Goal: Information Seeking & Learning: Check status

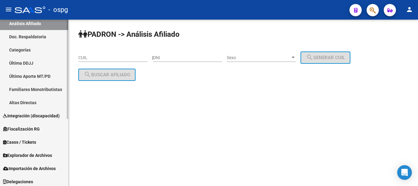
scroll to position [113, 0]
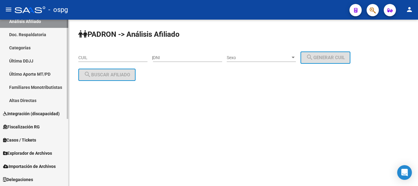
click at [39, 167] on span "Importación de Archivos" at bounding box center [29, 166] width 53 height 7
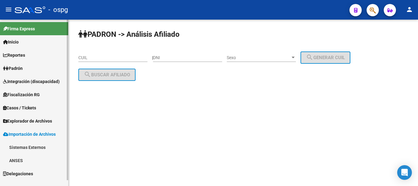
scroll to position [0, 0]
click at [31, 118] on span "Explorador de Archivos" at bounding box center [27, 120] width 49 height 7
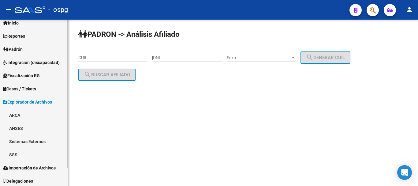
scroll to position [20, 0]
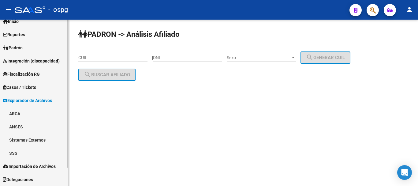
click at [13, 152] on link "SSS" at bounding box center [34, 152] width 68 height 13
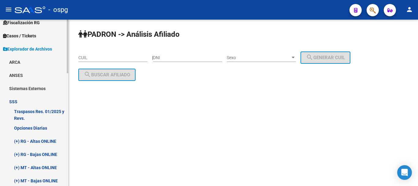
scroll to position [82, 0]
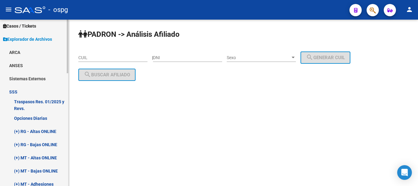
click at [45, 143] on link "(+) RG - Bajas ONLINE" at bounding box center [34, 144] width 68 height 13
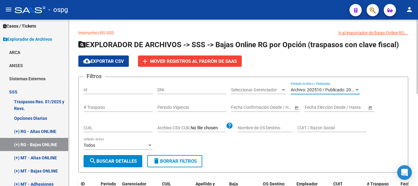
click at [356, 89] on div at bounding box center [356, 90] width 3 height 2
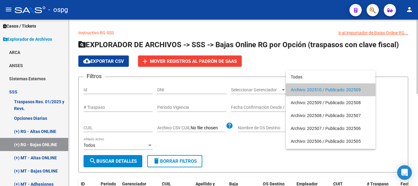
click at [356, 89] on span "Archivo: 202510 / Publicado: 202509" at bounding box center [330, 89] width 80 height 13
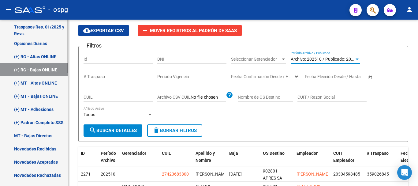
scroll to position [173, 0]
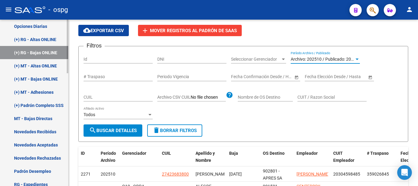
click at [45, 130] on link "Novedades Recibidas" at bounding box center [34, 131] width 68 height 13
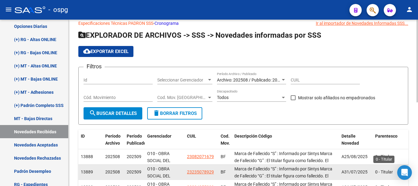
scroll to position [31, 0]
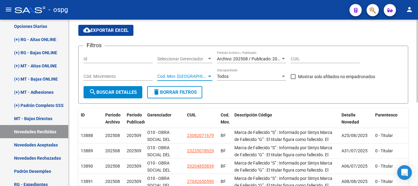
click at [205, 77] on span "Cod. Mov. Categoria" at bounding box center [182, 76] width 50 height 5
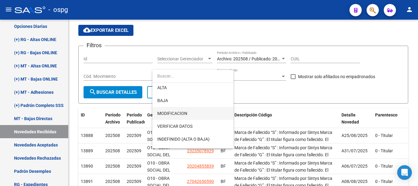
scroll to position [37, 0]
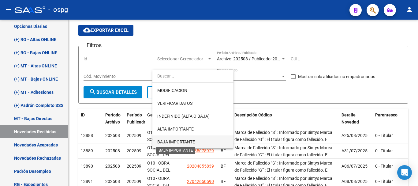
click at [175, 142] on span "BAJA IMPORTANTE" at bounding box center [176, 141] width 38 height 5
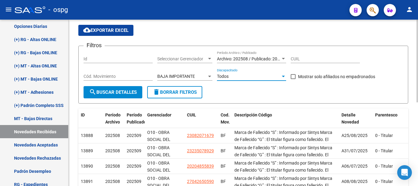
click at [262, 78] on div "Todos" at bounding box center [249, 76] width 64 height 5
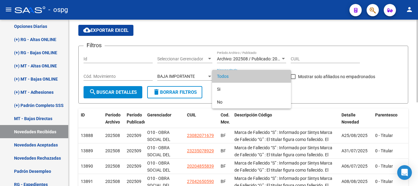
click at [262, 78] on span "Todos" at bounding box center [251, 76] width 69 height 13
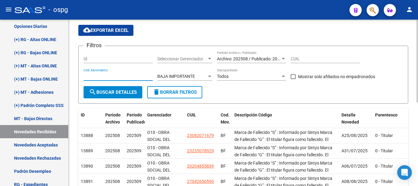
click at [106, 76] on input "Cód. Movimiento" at bounding box center [117, 76] width 69 height 5
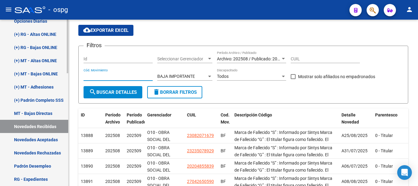
scroll to position [166, 0]
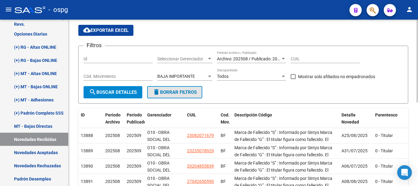
click at [179, 91] on span "delete Borrar Filtros" at bounding box center [175, 92] width 44 height 6
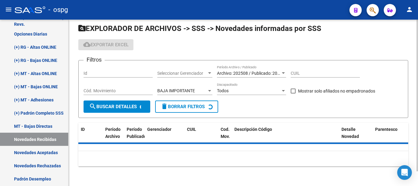
scroll to position [31, 0]
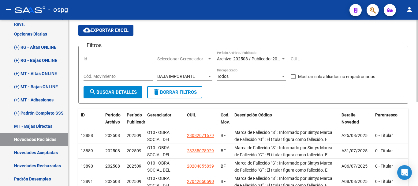
click at [274, 62] on div "Archivo: 202508 / Publicado: 202509 Período Archivo / Publicado" at bounding box center [251, 57] width 69 height 12
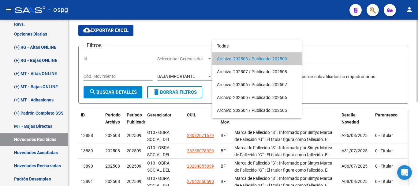
drag, startPoint x: 417, startPoint y: 37, endPoint x: 294, endPoint y: 51, distance: 123.7
click at [416, 37] on div at bounding box center [209, 93] width 418 height 186
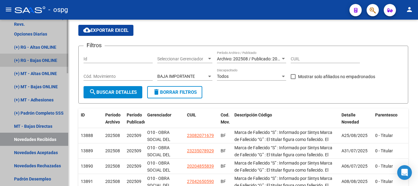
click at [48, 59] on link "(+) RG - Bajas ONLINE" at bounding box center [34, 59] width 68 height 13
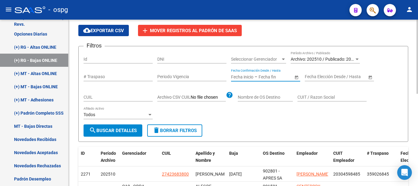
click at [277, 76] on input "text" at bounding box center [273, 76] width 30 height 5
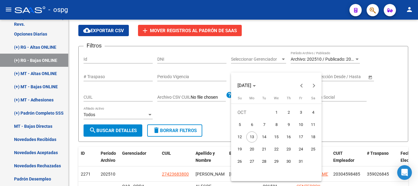
click at [221, 110] on div at bounding box center [209, 93] width 418 height 186
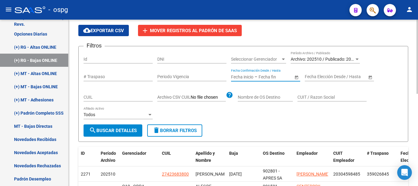
click at [150, 114] on div at bounding box center [149, 115] width 3 height 2
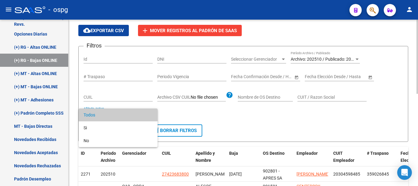
click at [150, 114] on span "Todos" at bounding box center [117, 114] width 69 height 13
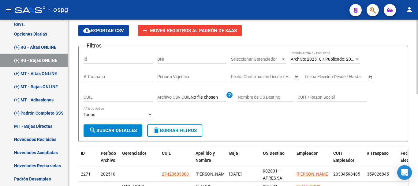
click at [202, 93] on app-file-filter "Archivo CSV CUIL help" at bounding box center [195, 95] width 76 height 9
click at [203, 96] on input "Archivo CSV CUIL" at bounding box center [207, 97] width 35 height 6
click at [275, 60] on span "Seleccionar Gerenciador" at bounding box center [256, 59] width 50 height 5
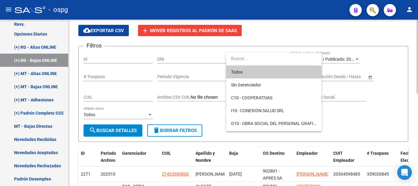
click at [275, 60] on input "dropdown search" at bounding box center [271, 58] width 91 height 13
click at [391, 133] on div at bounding box center [209, 93] width 418 height 186
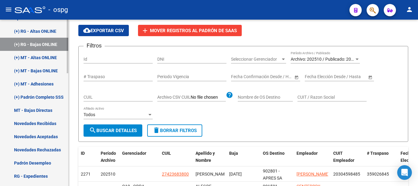
scroll to position [196, 0]
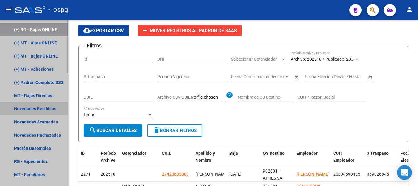
click at [46, 106] on link "Novedades Recibidas" at bounding box center [34, 108] width 68 height 13
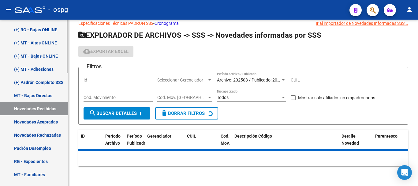
scroll to position [31, 0]
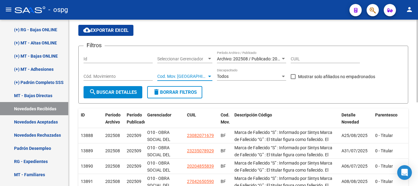
click at [173, 73] on div "Cod. Mov. Categoria Cod. Mov. Categoria" at bounding box center [184, 74] width 55 height 12
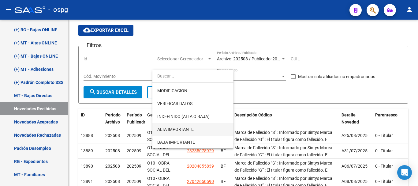
scroll to position [37, 0]
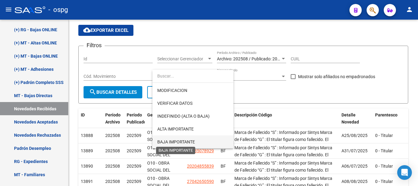
click at [177, 140] on span "BAJA IMPORTANTE" at bounding box center [176, 141] width 38 height 5
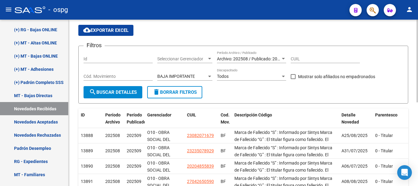
click at [266, 55] on div "Archivo: 202508 / Publicado: 202509 Período Archivo / Publicado" at bounding box center [251, 57] width 69 height 12
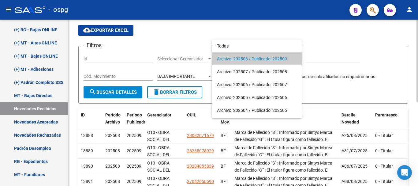
click at [263, 59] on span "Archivo: 202508 / Publicado: 202509" at bounding box center [257, 58] width 80 height 13
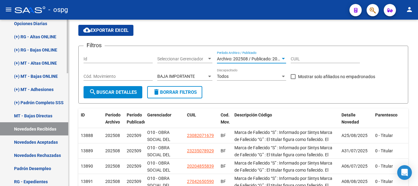
scroll to position [166, 0]
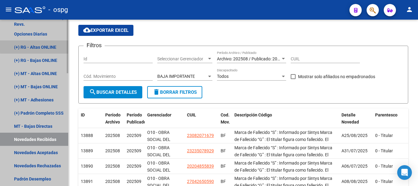
click at [44, 45] on link "(+) RG - Altas ONLINE" at bounding box center [34, 46] width 68 height 13
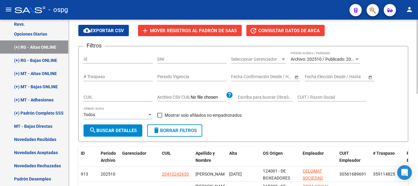
click at [123, 75] on input "# Traspaso" at bounding box center [117, 76] width 69 height 5
click at [184, 77] on input "Periodo Vigencia" at bounding box center [191, 76] width 69 height 5
click at [247, 77] on input "text" at bounding box center [242, 76] width 22 height 5
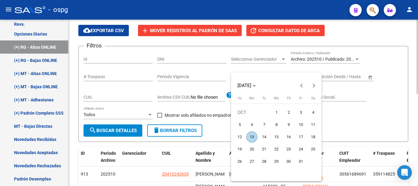
click at [247, 77] on div "OCT 2025" at bounding box center [276, 81] width 90 height 19
click at [236, 68] on div at bounding box center [209, 93] width 418 height 186
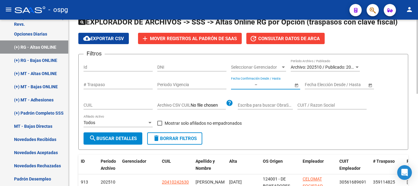
scroll to position [61, 0]
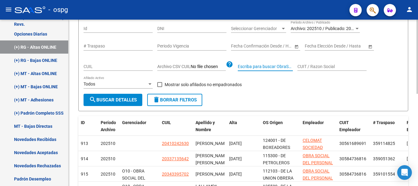
click at [287, 68] on input "Escriba para buscar ObraSocial" at bounding box center [265, 66] width 55 height 5
click at [134, 84] on div "Todos" at bounding box center [115, 83] width 64 height 5
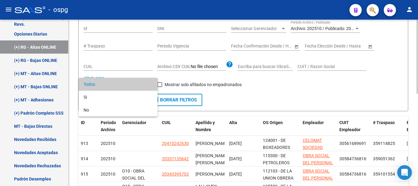
click at [133, 84] on span "Todos" at bounding box center [117, 84] width 69 height 13
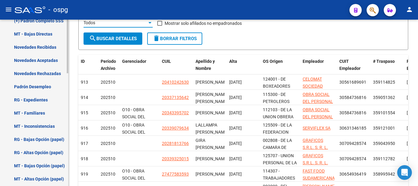
scroll to position [257, 0]
click at [46, 56] on link "Novedades Aceptadas" at bounding box center [34, 60] width 68 height 13
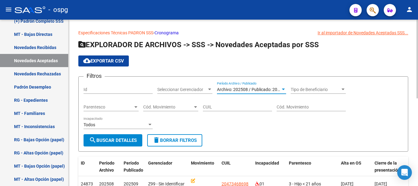
click at [261, 91] on span "Archivo: 202508 / Publicado: 202509" at bounding box center [252, 89] width 70 height 5
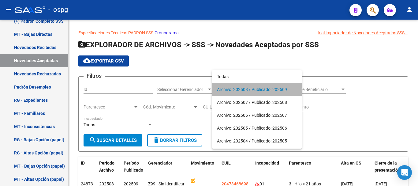
click at [264, 91] on span "Archivo: 202508 / Publicado: 202509" at bounding box center [257, 89] width 80 height 13
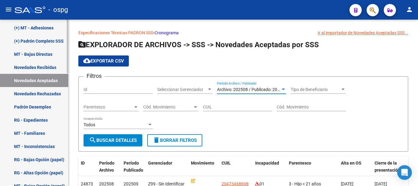
scroll to position [227, 0]
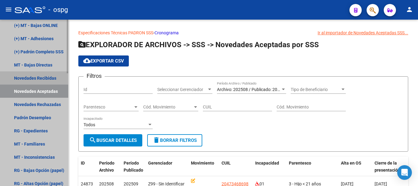
click at [50, 76] on link "Novedades Recibidas" at bounding box center [34, 77] width 68 height 13
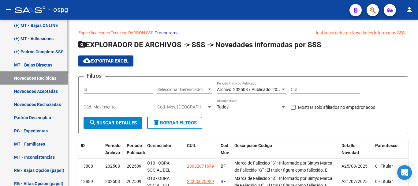
click at [0, 71] on link "Novedades Recibidas" at bounding box center [34, 77] width 68 height 13
drag, startPoint x: 50, startPoint y: 76, endPoint x: 194, endPoint y: 52, distance: 146.9
click at [193, 56] on div "cloud_download Exportar EXCEL" at bounding box center [243, 60] width 330 height 11
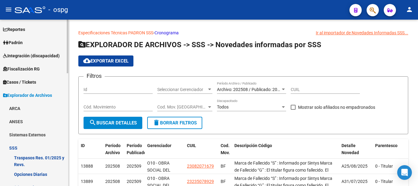
scroll to position [13, 0]
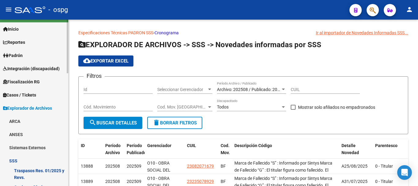
click at [29, 54] on link "Padrón" at bounding box center [34, 55] width 68 height 13
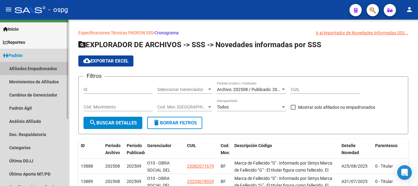
click at [43, 68] on link "Afiliados Empadronados" at bounding box center [34, 68] width 68 height 13
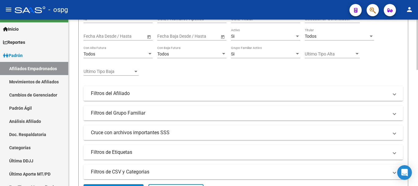
scroll to position [122, 0]
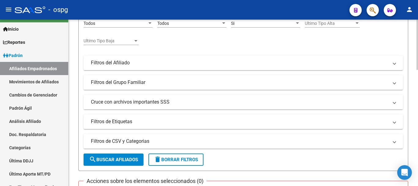
click at [162, 102] on mat-panel-title "Cruce con archivos importantes SSS" at bounding box center [239, 101] width 297 height 7
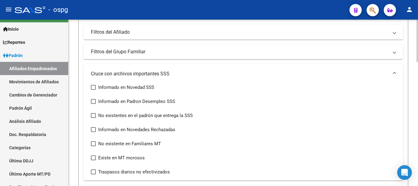
scroll to position [183, 0]
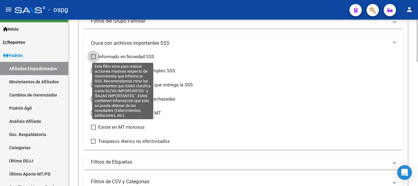
click at [93, 56] on span at bounding box center [93, 56] width 5 height 5
click at [93, 59] on input "Informado en Novedad SSS" at bounding box center [93, 59] width 0 height 0
checkbox input "true"
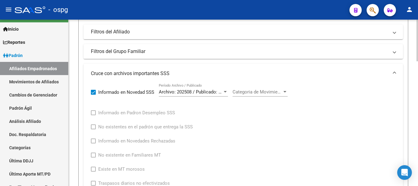
scroll to position [153, 0]
click at [271, 91] on span "Categoria de Movimiento" at bounding box center [257, 92] width 50 height 6
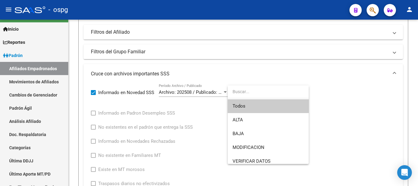
click at [190, 92] on div at bounding box center [209, 93] width 418 height 186
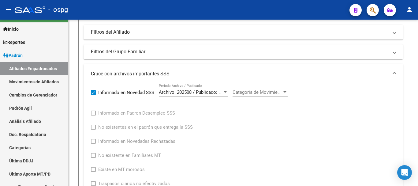
click at [190, 92] on span "Archivo: 202508 / Publicado: 202509" at bounding box center [196, 92] width 74 height 6
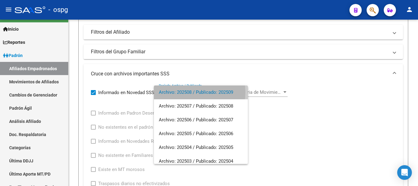
click at [190, 92] on span "Archivo: 202508 / Publicado: 202509" at bounding box center [201, 92] width 84 height 14
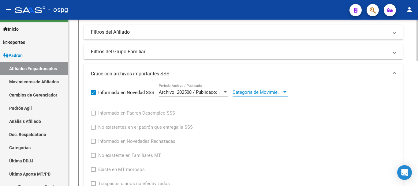
click at [261, 91] on span "Categoria de Movimiento" at bounding box center [257, 92] width 50 height 6
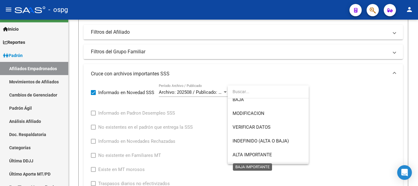
scroll to position [46, 0]
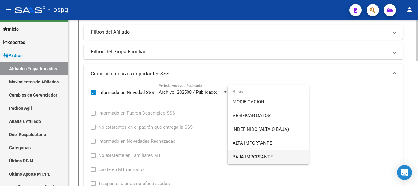
click at [278, 156] on span "BAJA IMPORTANTE" at bounding box center [267, 157] width 71 height 14
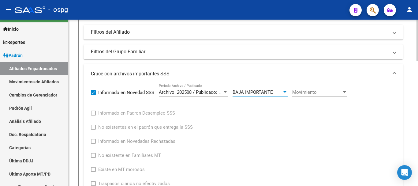
scroll to position [45, 0]
click at [315, 90] on span "Movimiento" at bounding box center [317, 92] width 50 height 6
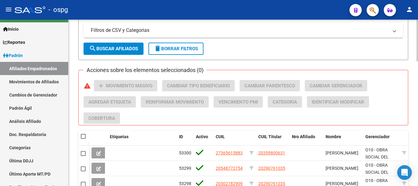
scroll to position [367, 0]
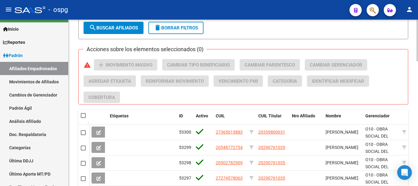
click at [122, 28] on span "search Buscar Afiliados" at bounding box center [113, 28] width 49 height 6
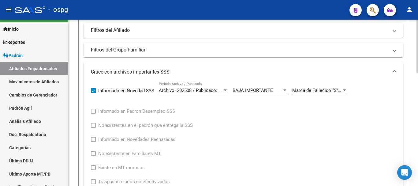
scroll to position [142, 0]
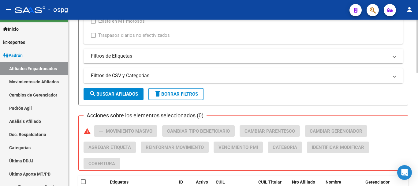
scroll to position [326, 0]
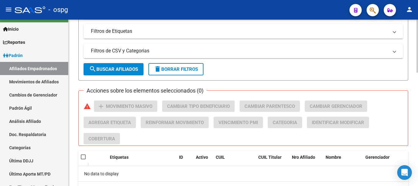
click at [133, 68] on span "search Buscar Afiliados" at bounding box center [113, 69] width 49 height 6
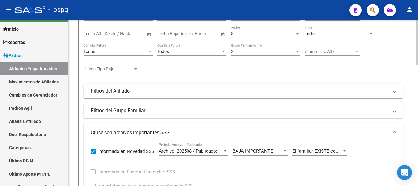
scroll to position [122, 0]
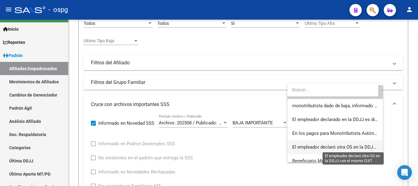
scroll to position [70, 0]
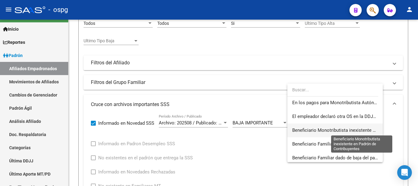
click at [349, 130] on span "Beneficiario Monotributista inexistente en Padrón de Contribuyentes" at bounding box center [361, 130] width 139 height 6
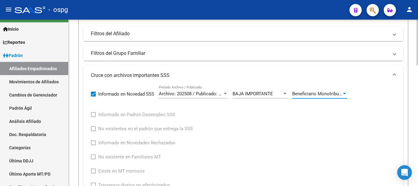
scroll to position [214, 0]
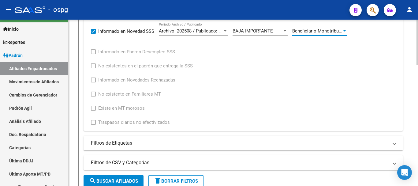
click at [116, 181] on span "search Buscar Afiliados" at bounding box center [113, 181] width 49 height 6
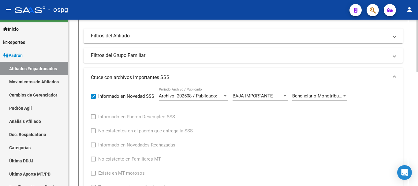
scroll to position [147, 0]
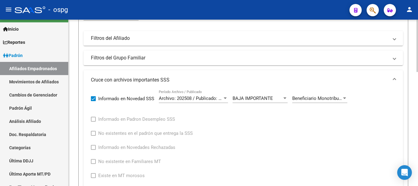
click at [337, 101] on div "Beneficiario Monotributista inexistente en Padrón de Contribuyentes Movimiento" at bounding box center [319, 96] width 55 height 13
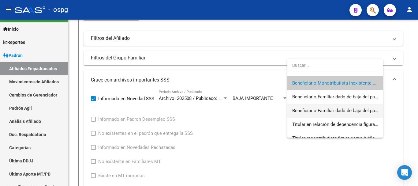
scroll to position [101, 0]
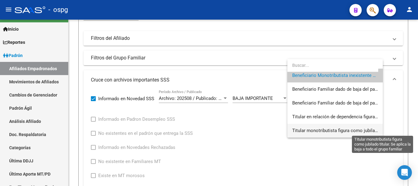
click at [369, 133] on span "Titular monotributista figura como jubilado titular. Se aplica la baja a todo e…" at bounding box center [384, 130] width 185 height 6
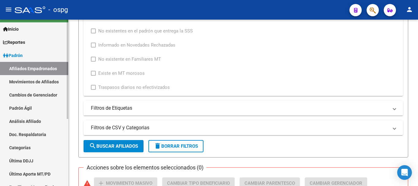
scroll to position [269, 0]
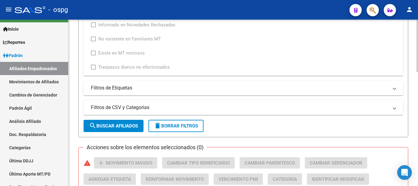
drag, startPoint x: 107, startPoint y: 126, endPoint x: 113, endPoint y: 127, distance: 5.9
click at [108, 126] on span "search Buscar Afiliados" at bounding box center [113, 126] width 49 height 6
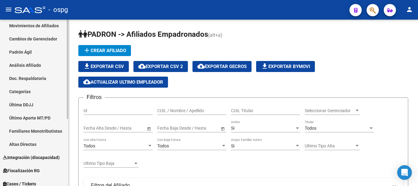
scroll to position [113, 0]
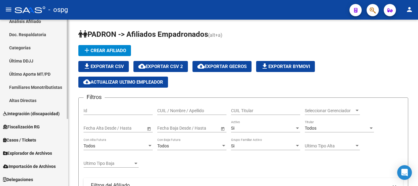
click at [39, 151] on span "Explorador de Archivos" at bounding box center [27, 152] width 49 height 7
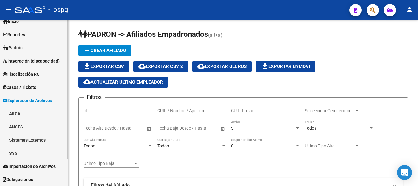
scroll to position [20, 0]
drag, startPoint x: 23, startPoint y: 152, endPoint x: 29, endPoint y: 155, distance: 7.0
click at [23, 152] on link "SSS" at bounding box center [34, 152] width 68 height 13
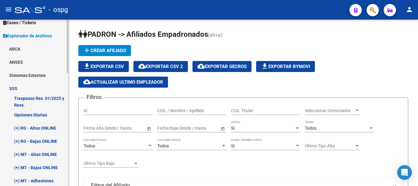
scroll to position [112, 0]
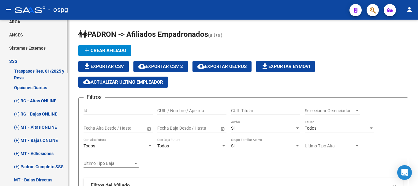
click at [39, 115] on link "(+) RG - Bajas ONLINE" at bounding box center [34, 113] width 68 height 13
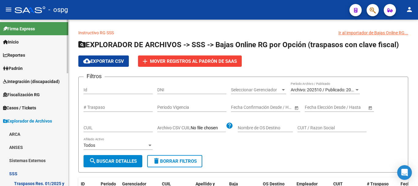
click at [23, 66] on span "Padrón" at bounding box center [13, 68] width 20 height 7
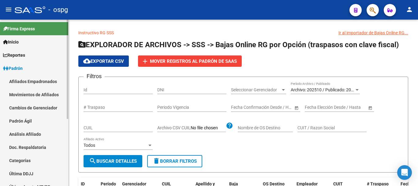
click at [39, 80] on link "Afiliados Empadronados" at bounding box center [34, 81] width 68 height 13
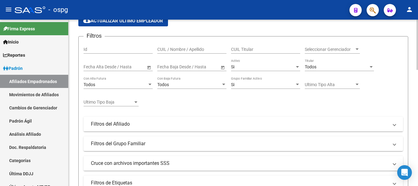
scroll to position [92, 0]
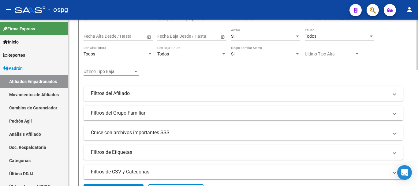
click at [133, 131] on mat-panel-title "Cruce con archivos importantes SSS" at bounding box center [239, 132] width 297 height 7
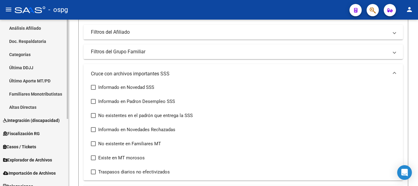
scroll to position [113, 0]
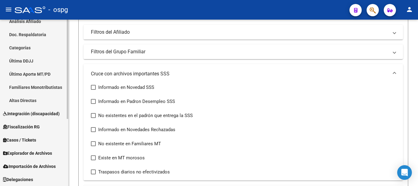
click at [43, 152] on span "Explorador de Archivos" at bounding box center [27, 152] width 49 height 7
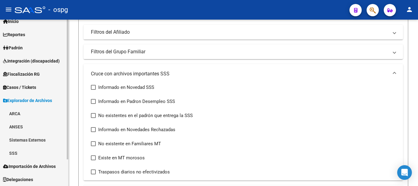
scroll to position [20, 0]
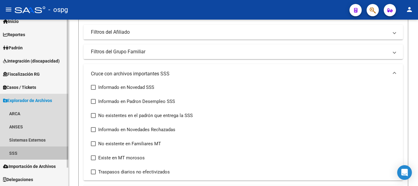
click at [14, 150] on link "SSS" at bounding box center [34, 152] width 68 height 13
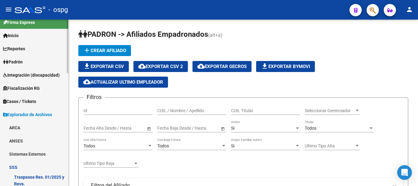
scroll to position [0, 0]
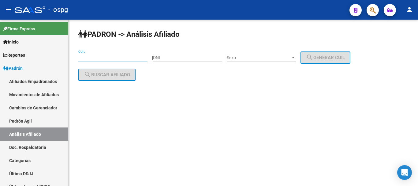
drag, startPoint x: 94, startPoint y: 57, endPoint x: 94, endPoint y: 60, distance: 3.5
click at [94, 57] on input "CUIL" at bounding box center [112, 57] width 69 height 5
drag, startPoint x: 94, startPoint y: 60, endPoint x: 89, endPoint y: 58, distance: 5.5
click at [89, 58] on input "CUIL" at bounding box center [112, 57] width 69 height 5
paste input "20-35980063-1"
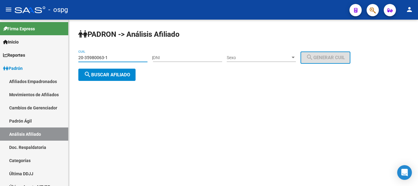
type input "20-35980063-1"
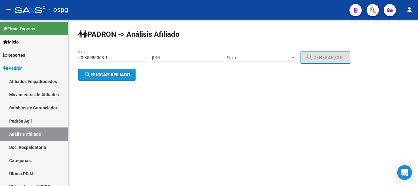
click at [115, 75] on span "search Buscar afiliado" at bounding box center [107, 75] width 46 height 6
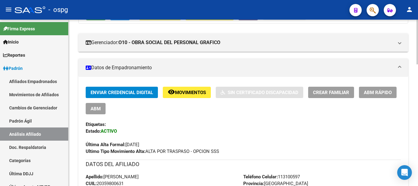
scroll to position [92, 0]
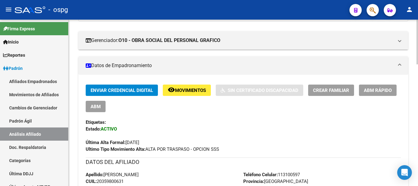
click at [335, 92] on span "Crear Familiar" at bounding box center [331, 90] width 36 height 6
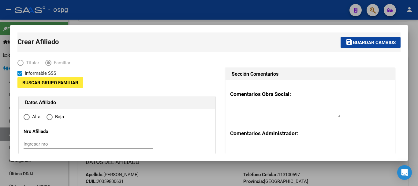
type input "20-12160224-6"
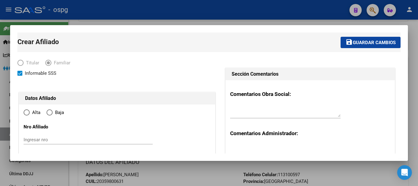
radio input "true"
type input "CIUDADELA"
type input "1702"
type input "BESARES 4573"
type input "4"
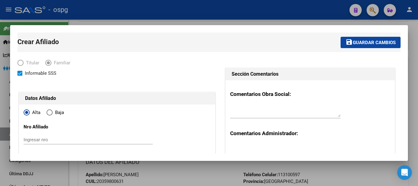
type input "1"
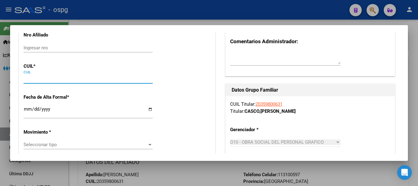
click at [35, 78] on input "CUIL" at bounding box center [88, 79] width 129 height 6
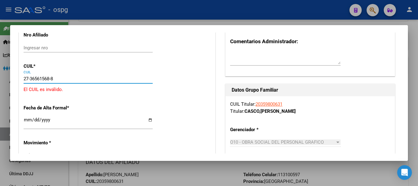
drag, startPoint x: 0, startPoint y: 72, endPoint x: 10, endPoint y: 57, distance: 18.4
click at [1, 54] on div "Crear Afiliado save Guardar cambios Titular Familiar Informable SSS Datos Afili…" at bounding box center [209, 93] width 418 height 186
type input "27-36561588-3"
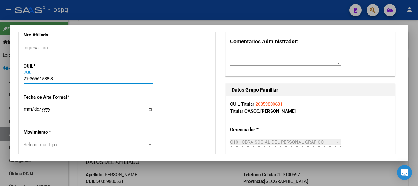
type input "36561588"
type input "[PERSON_NAME]"
type input "[DATE]"
type input "CIUDADELA"
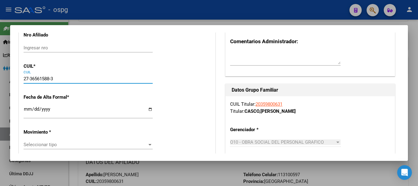
type input "BESARES"
type input "4573"
type input "27-36561588-3"
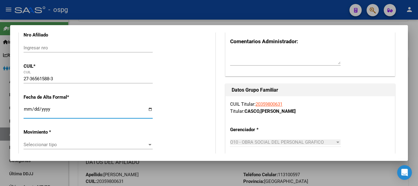
click at [25, 108] on input "Ingresar fecha" at bounding box center [88, 111] width 129 height 10
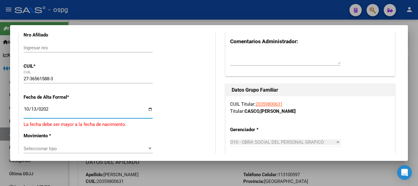
type input "[DATE]"
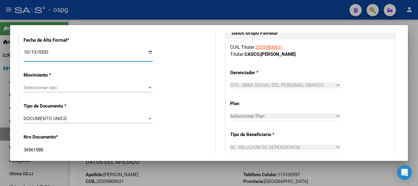
scroll to position [153, 0]
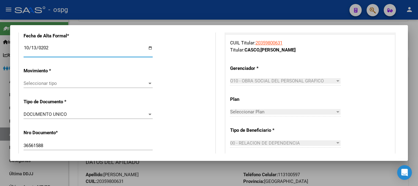
click at [40, 82] on span "Seleccionar tipo" at bounding box center [86, 83] width 124 height 6
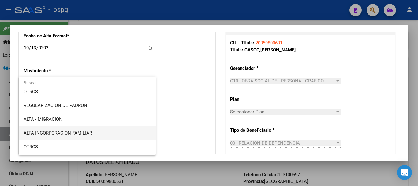
scroll to position [61, 0]
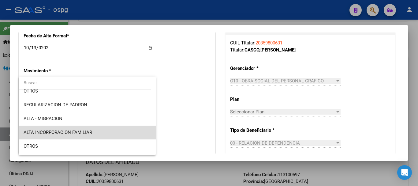
click at [93, 131] on span "ALTA INCORPORACION FAMILIAR" at bounding box center [87, 132] width 127 height 14
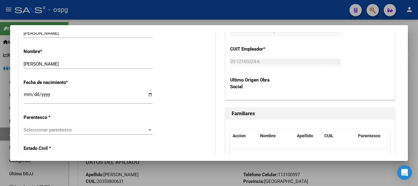
scroll to position [306, 0]
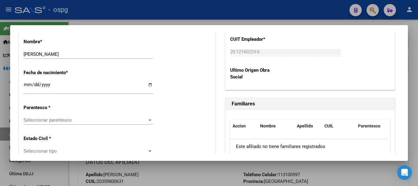
click at [77, 119] on span "Seleccionar parentesco" at bounding box center [86, 120] width 124 height 6
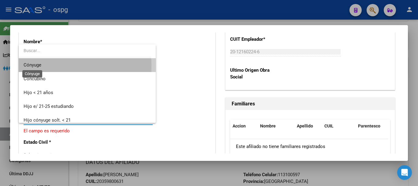
click at [37, 66] on span "Cónyuge" at bounding box center [33, 65] width 18 height 6
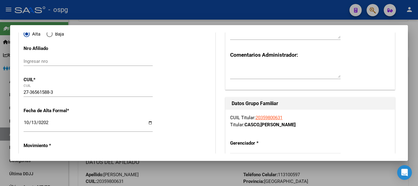
scroll to position [0, 0]
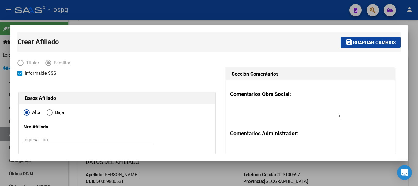
click at [246, 111] on textarea at bounding box center [285, 111] width 110 height 12
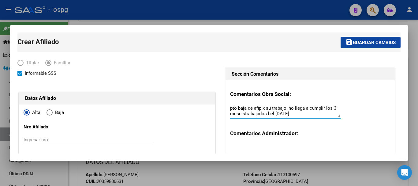
click at [240, 113] on textarea "pto baja de afip x su trabajo, no llega a cumplir los 3 mese strabajados bel [D…" at bounding box center [285, 111] width 110 height 12
click at [242, 112] on textarea "pto baja de afip x su trabajo, no llega a cumplir los 3 mesestrabajados bel [DA…" at bounding box center [285, 111] width 110 height 12
type textarea "pto baja de afip x su trabajo, no llega a cumplir los 3 meses trabajados bel [D…"
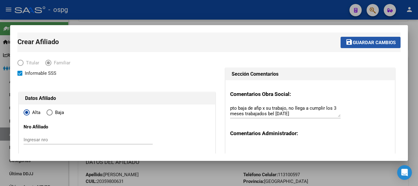
click at [370, 41] on span "Guardar cambios" at bounding box center [373, 43] width 43 height 6
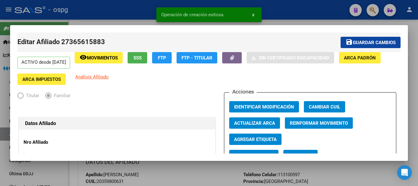
drag, startPoint x: 414, startPoint y: 72, endPoint x: 414, endPoint y: 69, distance: 3.1
click at [414, 71] on div at bounding box center [209, 93] width 418 height 186
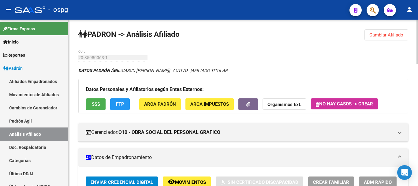
click at [287, 103] on strong "Organismos Ext." at bounding box center [284, 105] width 34 height 6
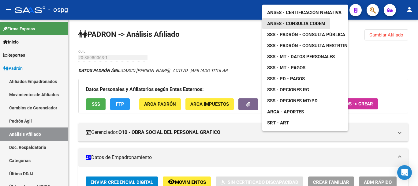
click at [300, 21] on span "ANSES - Consulta CODEM" at bounding box center [296, 24] width 58 height 6
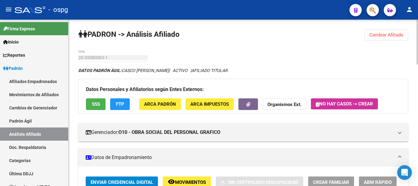
click at [386, 39] on button "Cambiar Afiliado" at bounding box center [386, 34] width 44 height 11
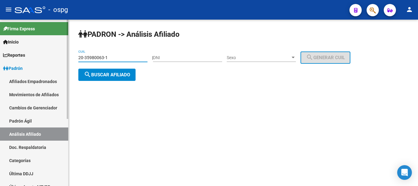
drag, startPoint x: 119, startPoint y: 57, endPoint x: 45, endPoint y: 59, distance: 74.0
click at [45, 59] on mat-sidenav-container "Firma Express Inicio Calendario SSS Instructivos Contacto OS Reportes Ingresos …" at bounding box center [209, 103] width 418 height 166
paste input "7-92738317-4"
click at [112, 80] on button "search Buscar afiliado" at bounding box center [106, 74] width 57 height 12
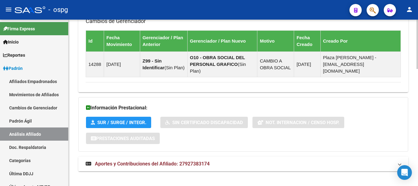
click at [173, 160] on strong "Aportes y Contribuciones del Afiliado: 27927383174" at bounding box center [148, 163] width 124 height 7
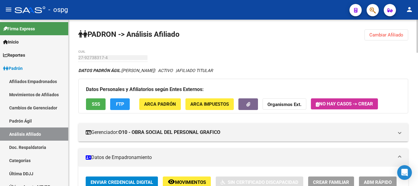
click at [385, 31] on button "Cambiar Afiliado" at bounding box center [386, 34] width 44 height 11
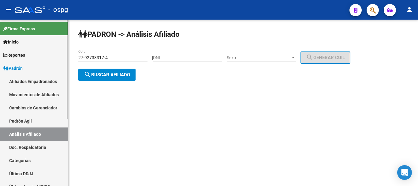
drag, startPoint x: 126, startPoint y: 57, endPoint x: 53, endPoint y: 65, distance: 72.8
click at [53, 65] on mat-sidenav-container "Firma Express Inicio Calendario SSS Instructivos Contacto OS Reportes Ingresos …" at bounding box center [209, 103] width 418 height 166
paste input "0-24496700-1"
type input "20-24496700-1"
click at [129, 73] on span "search Buscar afiliado" at bounding box center [107, 75] width 46 height 6
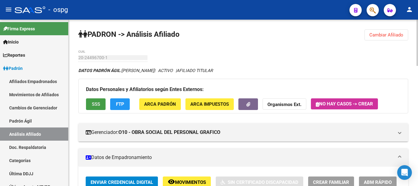
click at [95, 102] on span "SSS" at bounding box center [96, 104] width 8 height 6
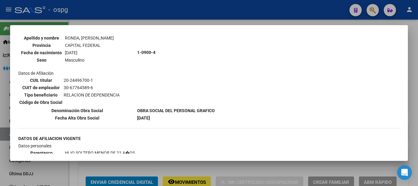
scroll to position [306, 0]
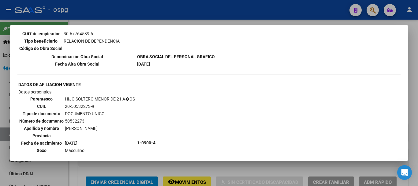
drag, startPoint x: 411, startPoint y: 75, endPoint x: 414, endPoint y: 69, distance: 6.6
click at [412, 71] on div at bounding box center [209, 93] width 418 height 186
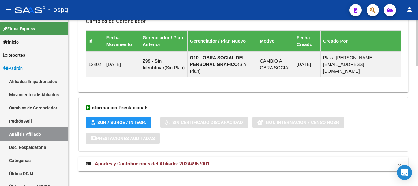
click at [228, 160] on mat-panel-title "Aportes y Contribuciones del Afiliado: 20244967001" at bounding box center [240, 163] width 308 height 7
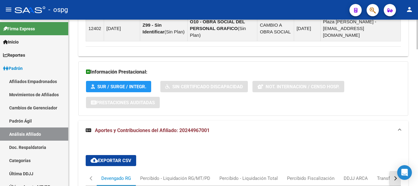
click at [393, 176] on div "button" at bounding box center [394, 178] width 4 height 4
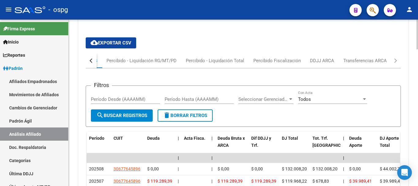
scroll to position [498, 0]
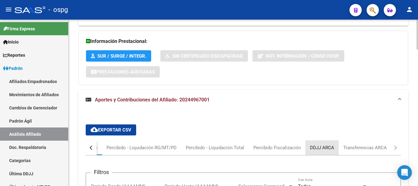
click at [316, 144] on div "DDJJ ARCA" at bounding box center [322, 147] width 24 height 7
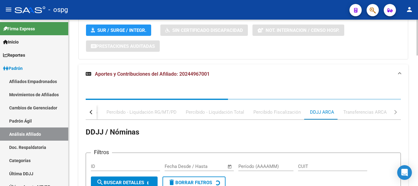
scroll to position [590, 0]
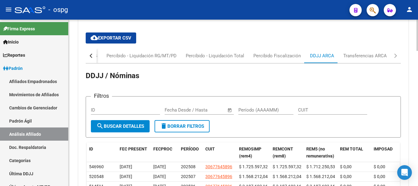
click at [92, 53] on div "button" at bounding box center [92, 55] width 4 height 4
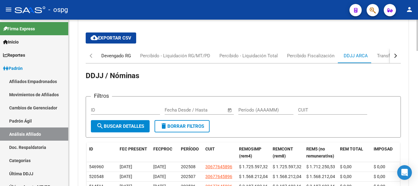
click at [113, 52] on div "Devengado RG" at bounding box center [116, 55] width 30 height 7
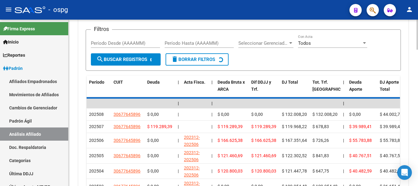
scroll to position [681, 0]
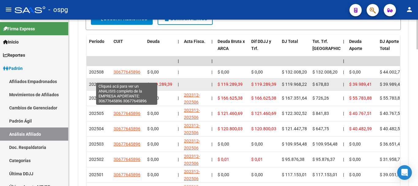
click at [123, 82] on span "30677645896" at bounding box center [126, 84] width 27 height 5
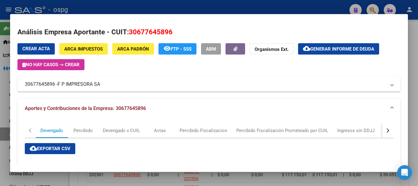
drag, startPoint x: 113, startPoint y: 8, endPoint x: 116, endPoint y: 10, distance: 3.6
click at [113, 9] on div at bounding box center [209, 93] width 418 height 186
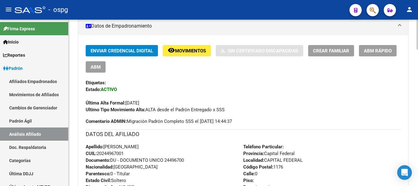
scroll to position [0, 0]
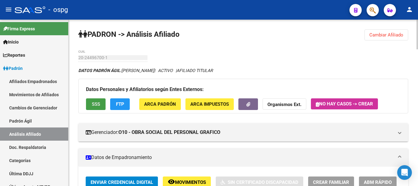
click at [98, 100] on button "SSS" at bounding box center [96, 103] width 20 height 11
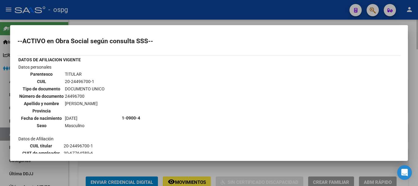
click at [411, 76] on div at bounding box center [209, 93] width 418 height 186
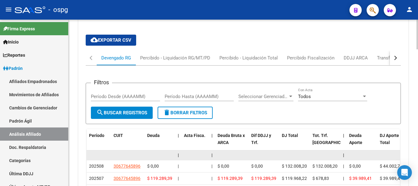
scroll to position [611, 0]
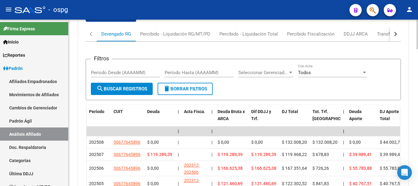
click at [394, 31] on button "button" at bounding box center [394, 34] width 11 height 15
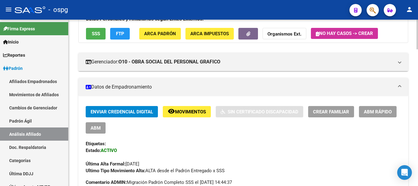
scroll to position [31, 0]
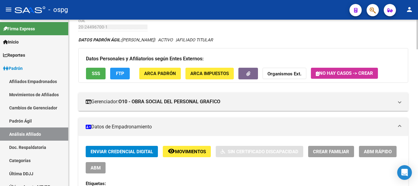
click at [99, 72] on span "SSS" at bounding box center [96, 74] width 8 height 6
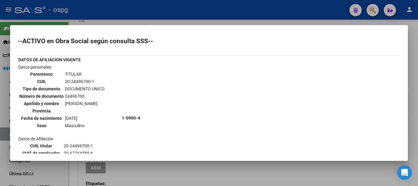
click at [413, 81] on div at bounding box center [209, 93] width 418 height 186
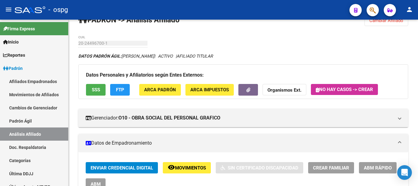
scroll to position [0, 0]
